Goal: Task Accomplishment & Management: Use online tool/utility

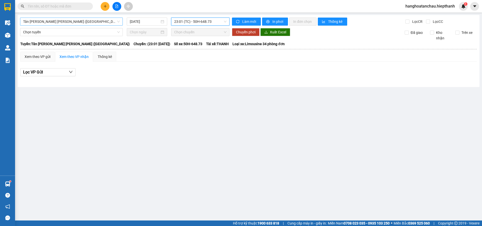
click at [39, 22] on span "Tân [PERSON_NAME] [PERSON_NAME] ([GEOGRAPHIC_DATA])" at bounding box center [71, 22] width 97 height 8
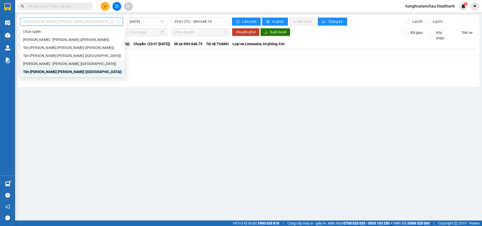
click at [37, 65] on div "[PERSON_NAME] - [PERSON_NAME] ([GEOGRAPHIC_DATA])" at bounding box center [72, 64] width 99 height 6
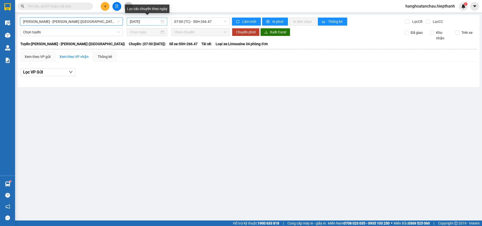
click at [132, 22] on input "[DATE]" at bounding box center [145, 22] width 30 height 6
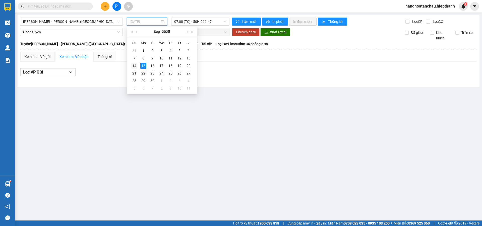
click at [136, 64] on div "14" at bounding box center [134, 66] width 6 height 6
type input "[DATE]"
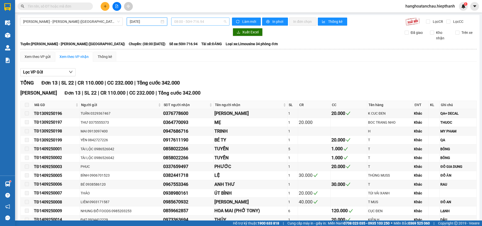
click at [214, 23] on span "08:00 - 50H-716.94" at bounding box center [200, 22] width 52 height 8
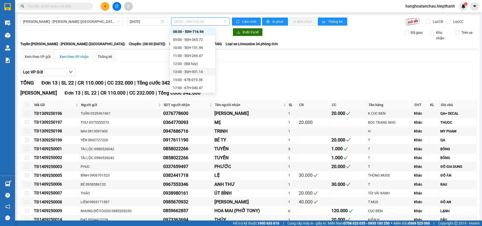
scroll to position [48, 0]
click at [186, 86] on div "22:30 - 50H-151.59" at bounding box center [192, 88] width 39 height 6
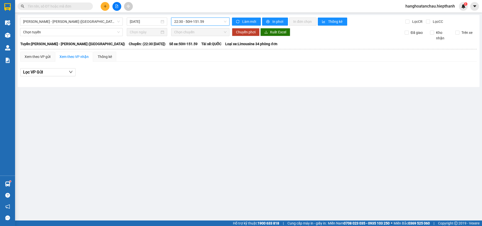
click at [176, 24] on span "22:30 - 50H-151.59" at bounding box center [200, 22] width 52 height 8
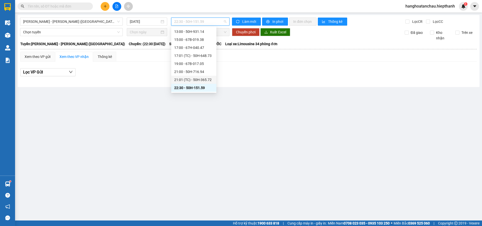
click at [179, 76] on div "21:01 (TC) - 50H-365.72" at bounding box center [193, 80] width 45 height 8
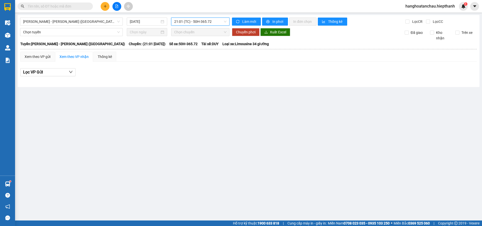
click at [192, 20] on span "21:01 (TC) - 50H-365.72" at bounding box center [200, 22] width 52 height 8
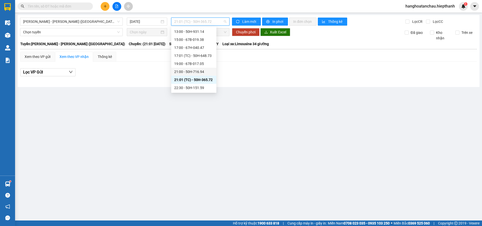
click at [181, 73] on div "21:00 - 50H-716.94" at bounding box center [193, 72] width 39 height 6
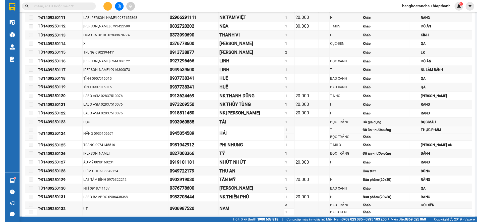
scroll to position [6, 0]
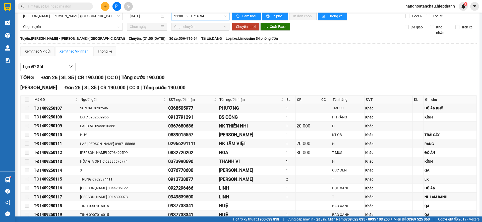
click at [178, 21] on div "[PERSON_NAME] - [PERSON_NAME] ([GEOGRAPHIC_DATA]) [DATE] 21:00 21:00 - 50H-716.…" at bounding box center [249, 189] width 462 height 359
click at [179, 19] on span "21:00 - 50H-716.94" at bounding box center [200, 16] width 52 height 8
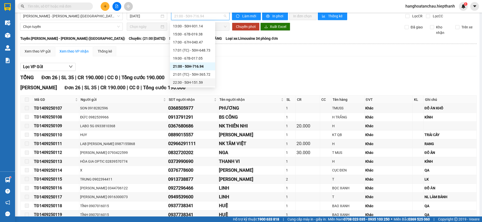
click at [181, 82] on div "22:30 - 50H-151.59" at bounding box center [192, 83] width 39 height 6
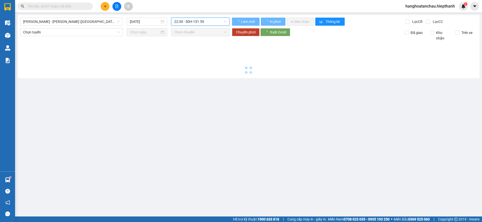
scroll to position [0, 0]
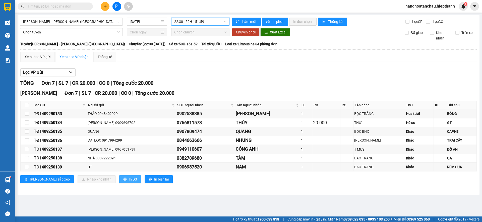
click at [129, 182] on span "In DS" at bounding box center [133, 179] width 8 height 6
click at [25, 103] on input "checkbox" at bounding box center [27, 105] width 4 height 4
checkbox input "true"
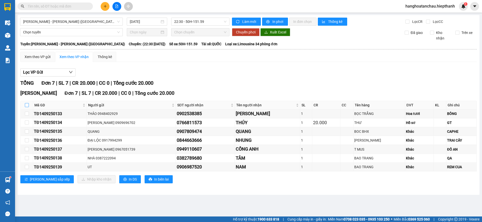
checkbox input "true"
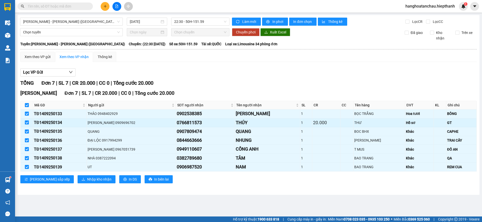
click at [28, 121] on input "checkbox" at bounding box center [27, 122] width 4 height 4
checkbox input "false"
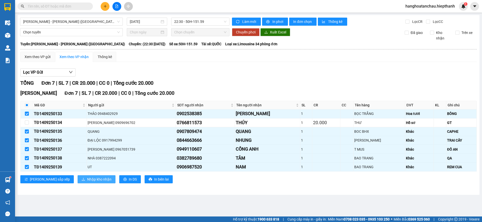
click at [87, 179] on span "Nhập kho nhận" at bounding box center [99, 179] width 24 height 6
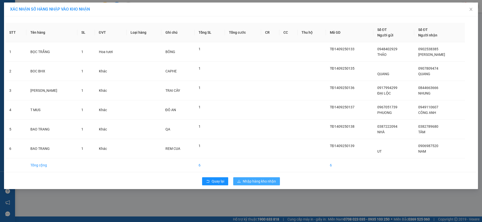
click at [261, 185] on button "Nhập hàng kho nhận" at bounding box center [256, 181] width 47 height 8
